Goal: Information Seeking & Learning: Learn about a topic

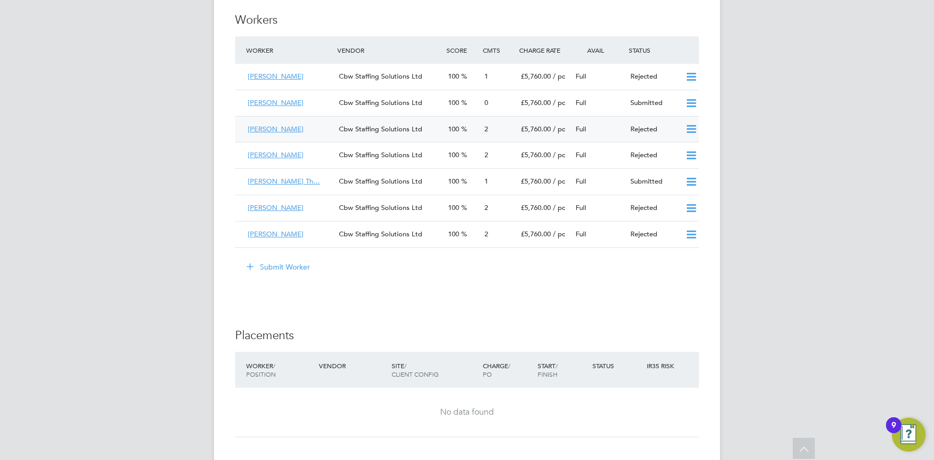
click at [274, 130] on span "[PERSON_NAME]" at bounding box center [276, 128] width 56 height 9
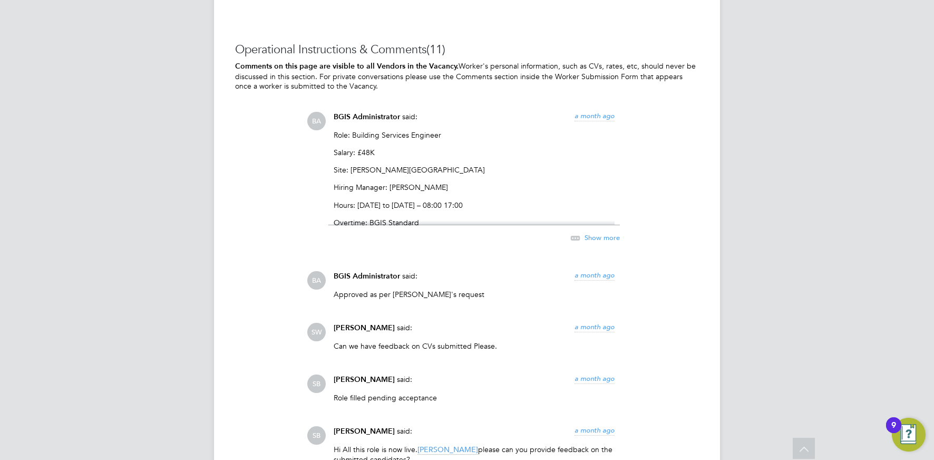
click at [535, 167] on p "Site: [PERSON_NAME][GEOGRAPHIC_DATA]" at bounding box center [474, 169] width 281 height 9
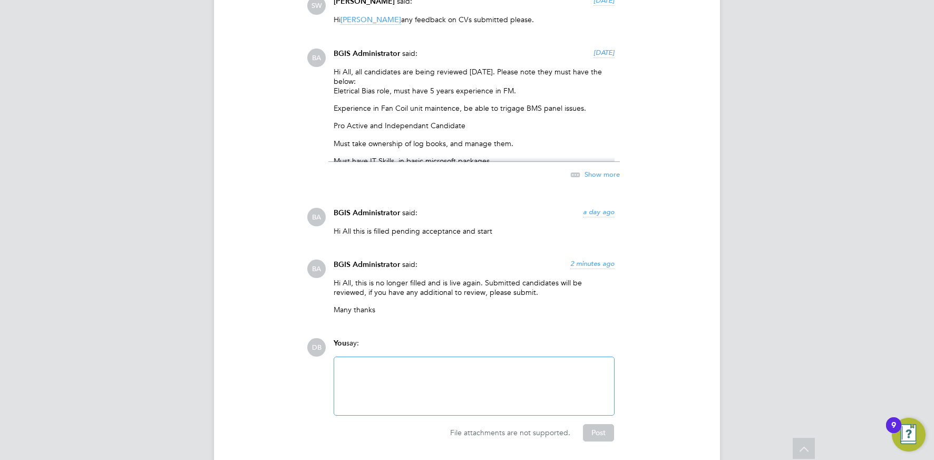
drag, startPoint x: 426, startPoint y: 88, endPoint x: 589, endPoint y: 96, distance: 163.1
click at [588, 96] on div "Hi All, all candidates are being reviewed today. Please note they must have the…" at bounding box center [474, 114] width 281 height 95
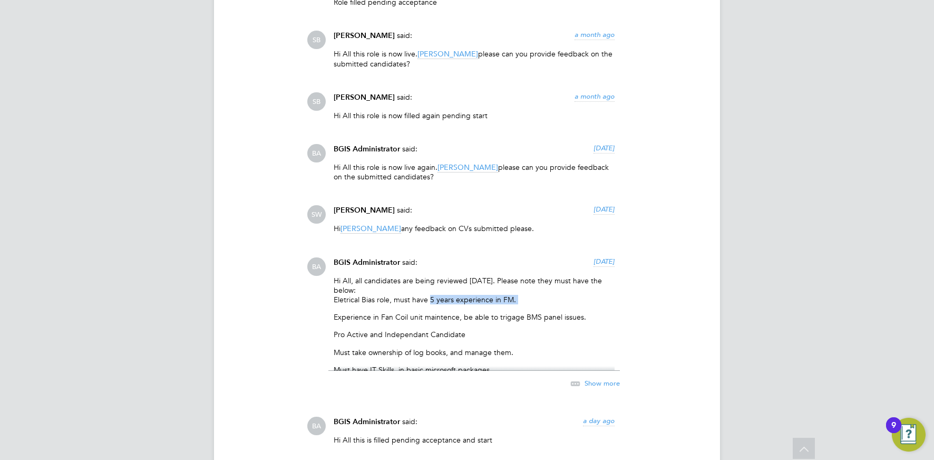
click at [593, 377] on div "Show more" at bounding box center [584, 383] width 72 height 13
